Goal: Find specific page/section: Find specific page/section

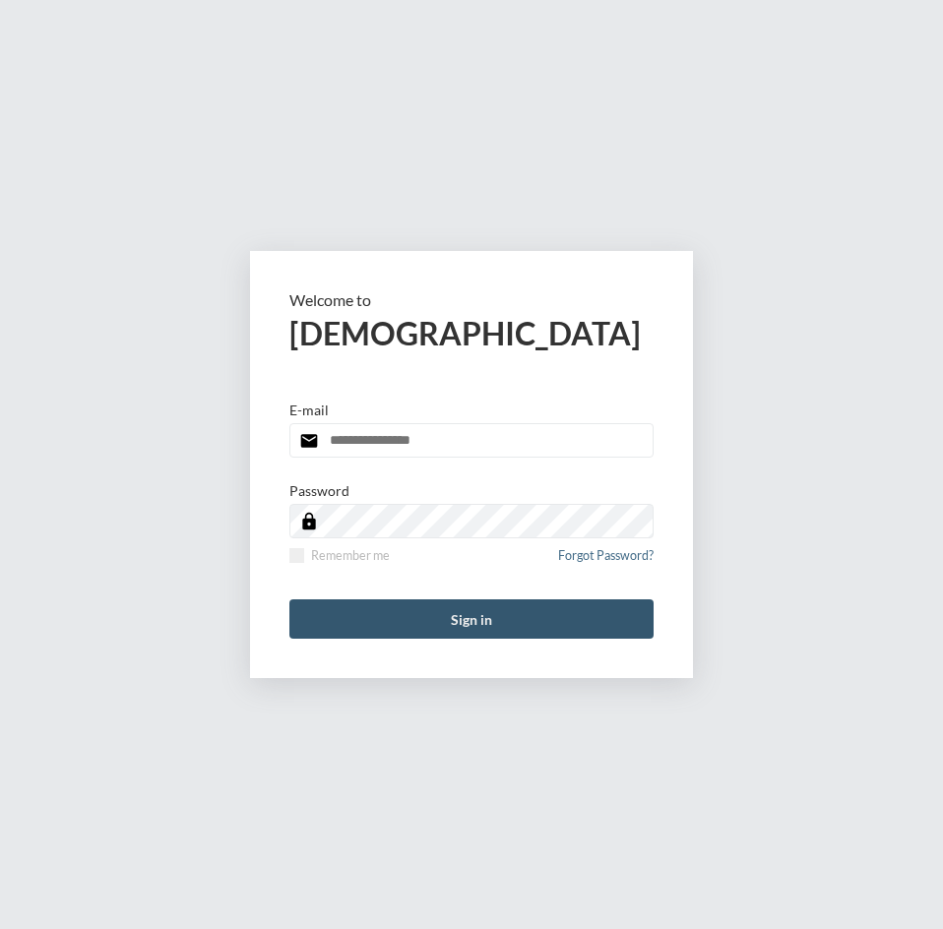
type input "**********"
click at [459, 621] on button "Sign in" at bounding box center [471, 618] width 364 height 39
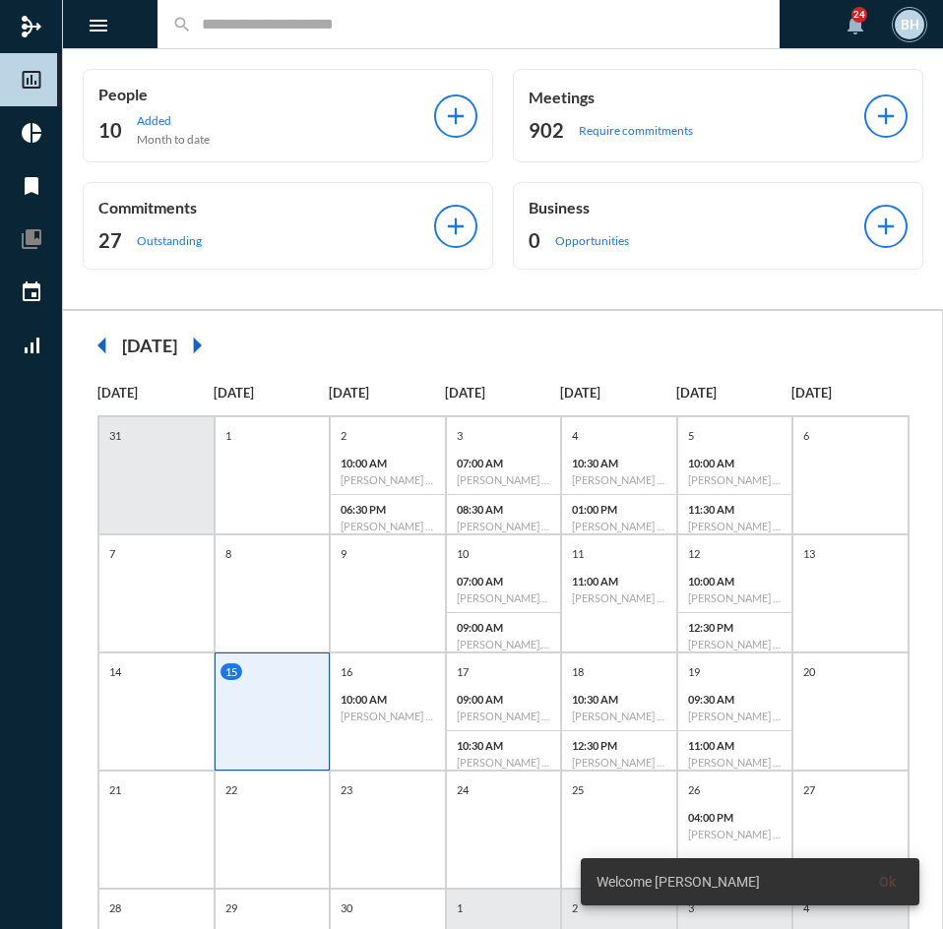
click at [345, 32] on input "text" at bounding box center [478, 24] width 573 height 17
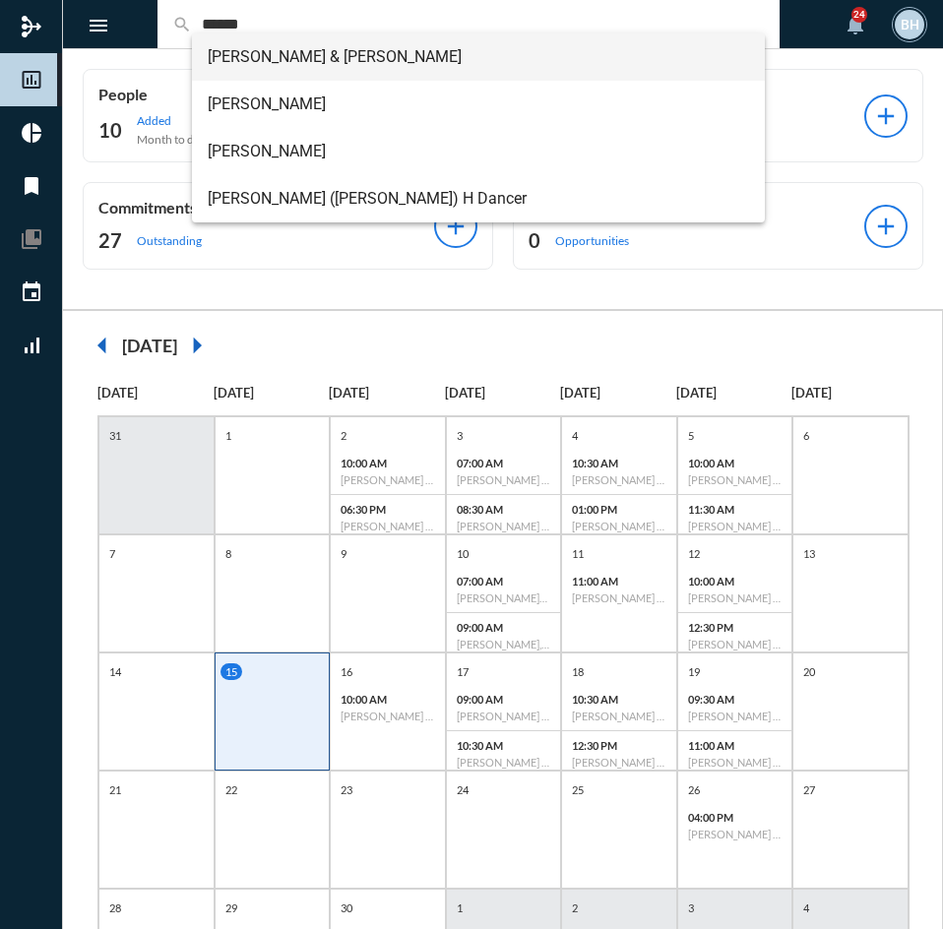
type input "******"
click at [322, 53] on span "Bob & Susan Dancer" at bounding box center [478, 56] width 541 height 47
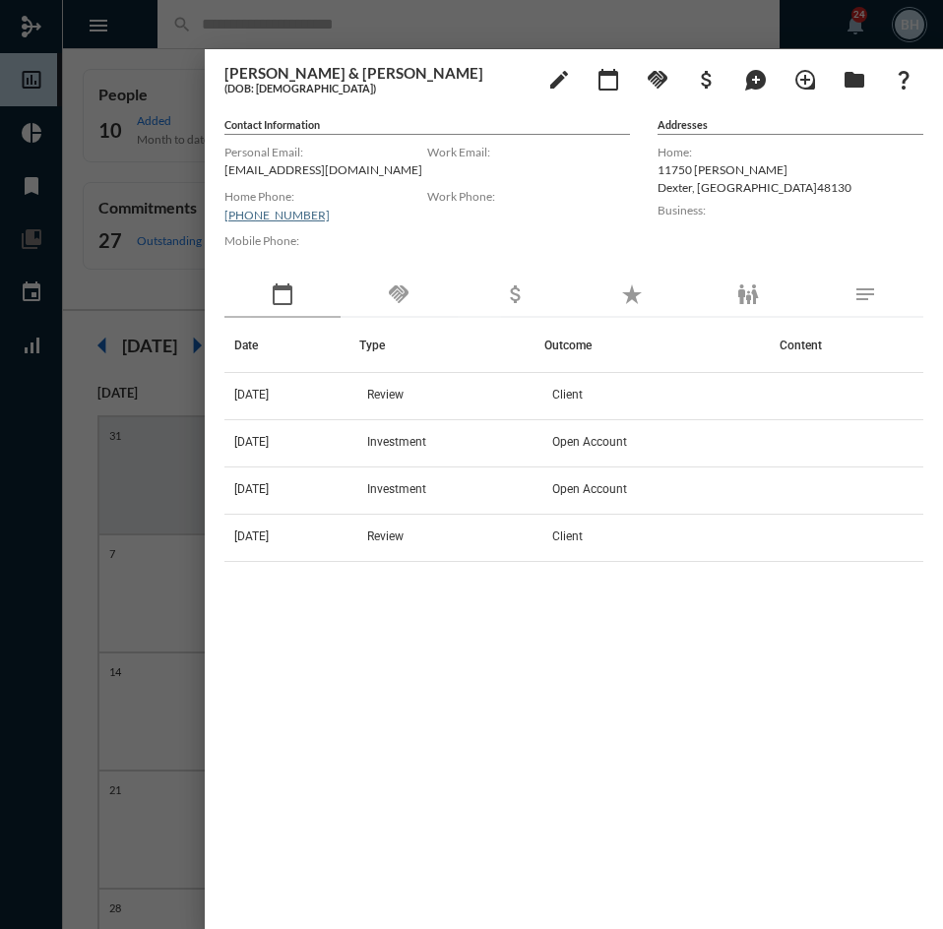
click at [584, 717] on div "Date Type Outcome Content 12/11/24 Review Client 11/8/23 Investment Open Accoun…" at bounding box center [573, 598] width 699 height 560
click at [394, 26] on div at bounding box center [471, 464] width 943 height 929
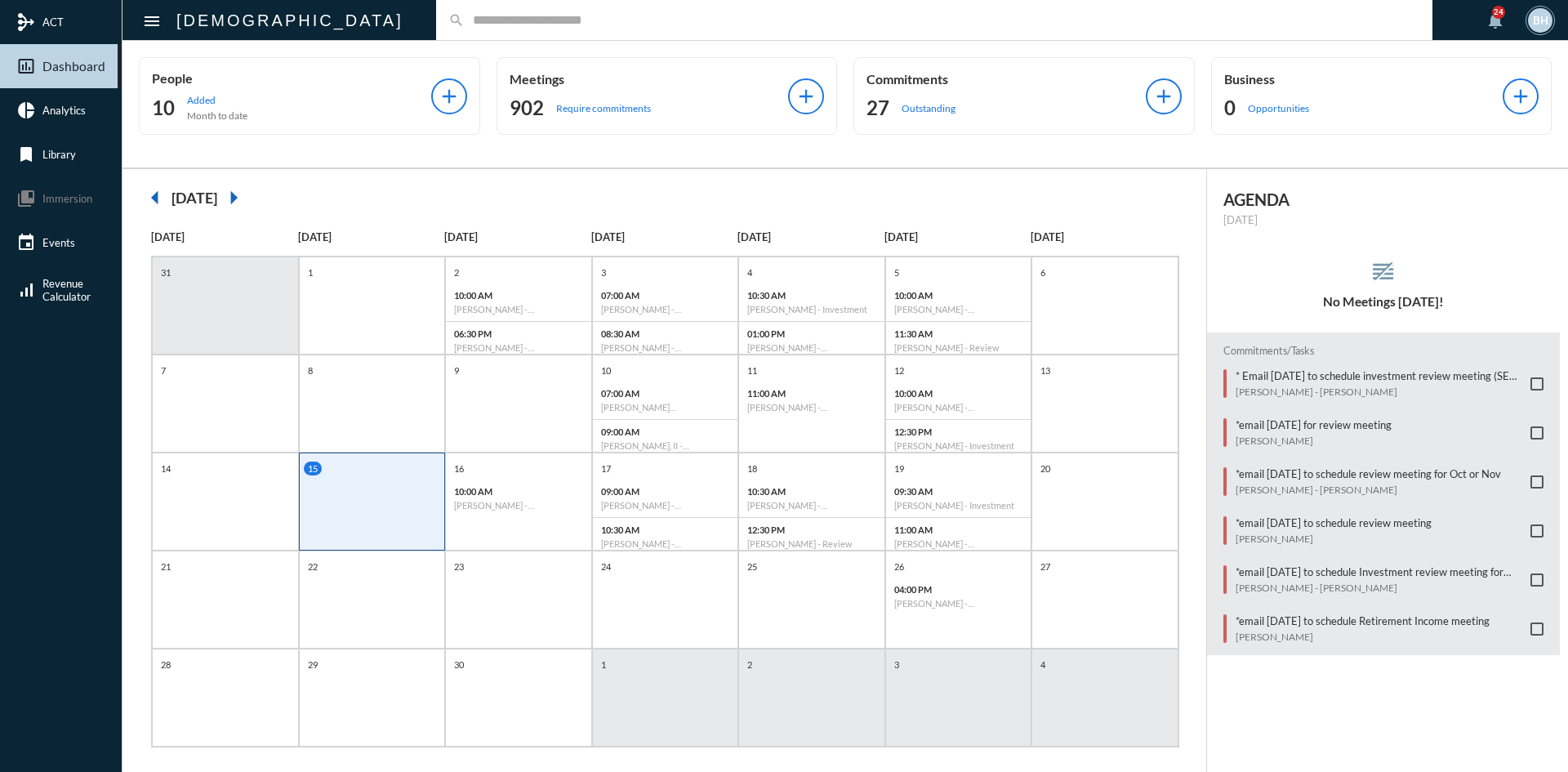
drag, startPoint x: 1310, startPoint y: 721, endPoint x: 1319, endPoint y: 706, distance: 17.5
click at [782, 709] on div "AGENDA Monday, Sep 15 reorder No Meetings Today! Commitments/Tasks * Email Sept…" at bounding box center [1388, 479] width 362 height 619
drag, startPoint x: 657, startPoint y: 21, endPoint x: 650, endPoint y: 2, distance: 20.2
click at [652, 13] on input "text" at bounding box center [942, 20] width 955 height 14
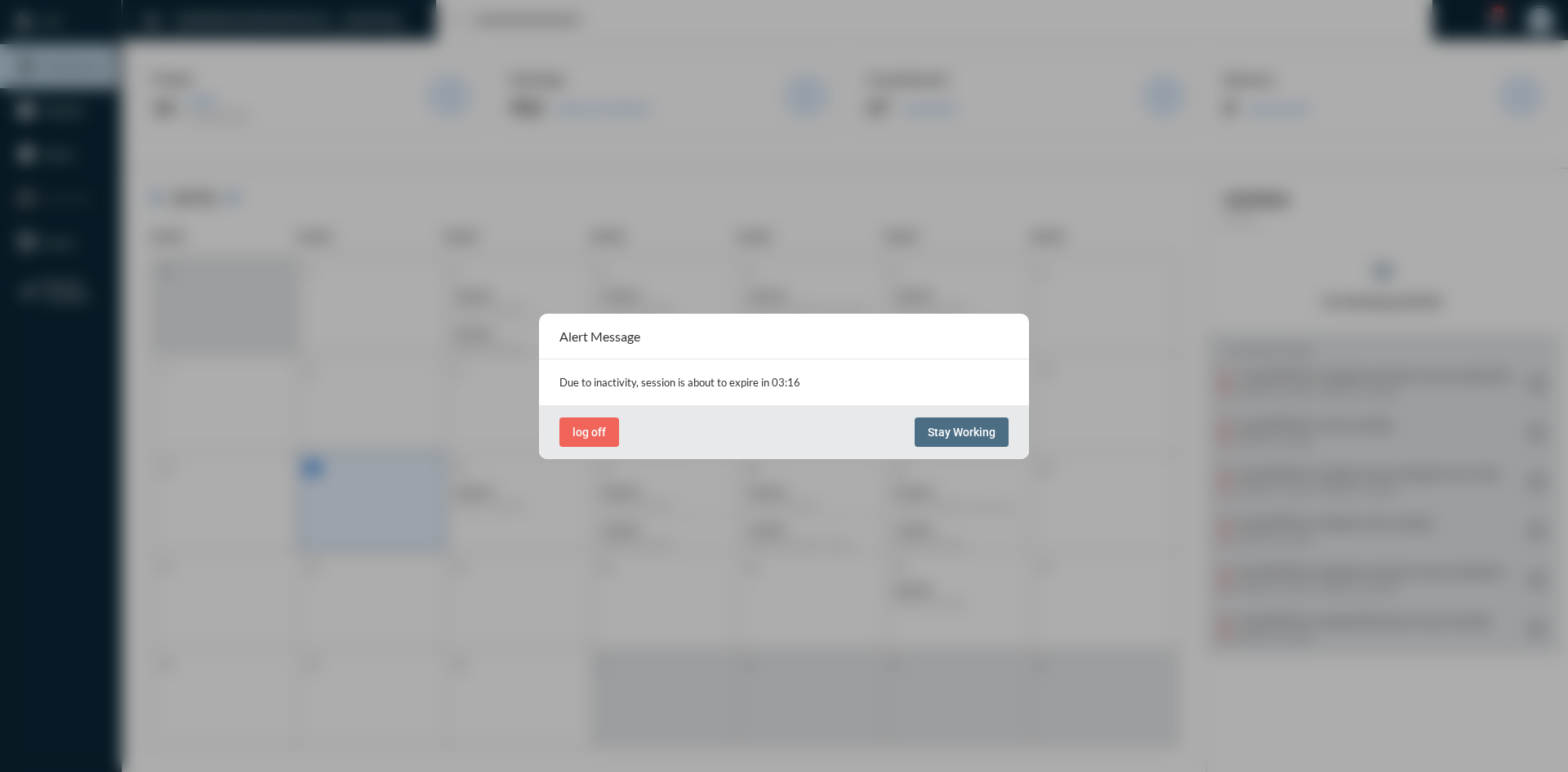
click at [782, 432] on span "Stay Working" at bounding box center [962, 432] width 68 height 13
